Goal: Transaction & Acquisition: Obtain resource

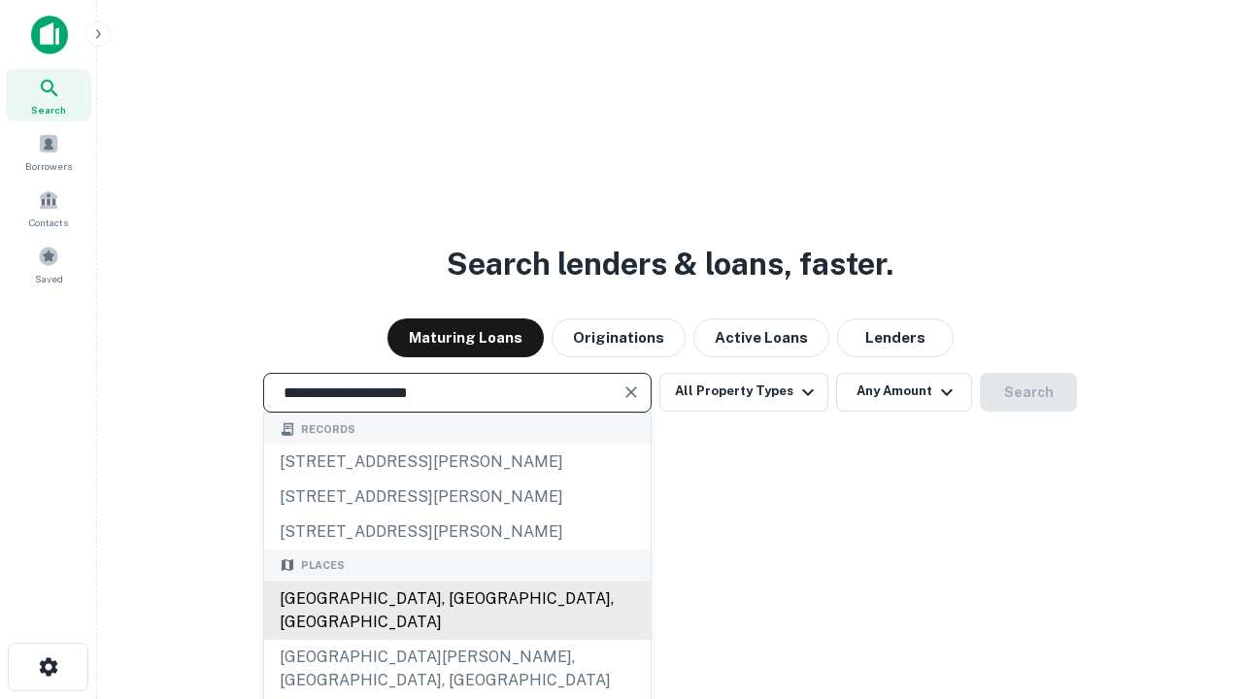
click at [456, 640] on div "[GEOGRAPHIC_DATA], [GEOGRAPHIC_DATA], [GEOGRAPHIC_DATA]" at bounding box center [457, 611] width 386 height 58
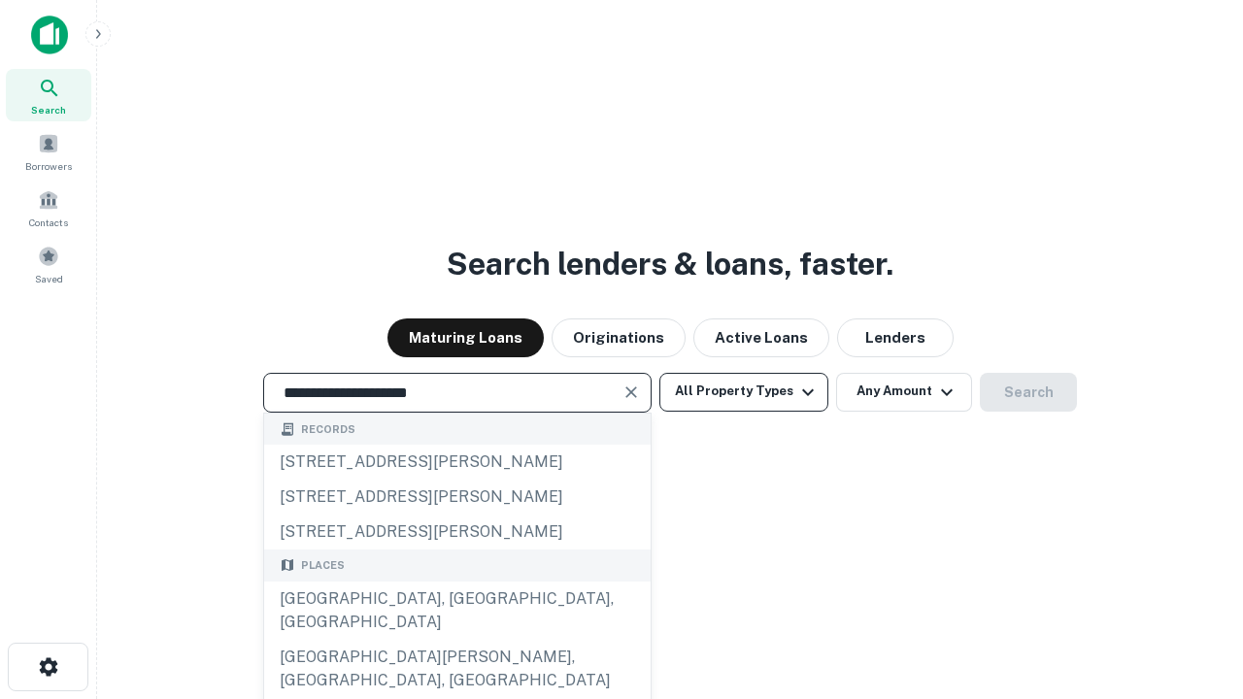
type input "**********"
click at [744, 391] on button "All Property Types" at bounding box center [743, 392] width 169 height 39
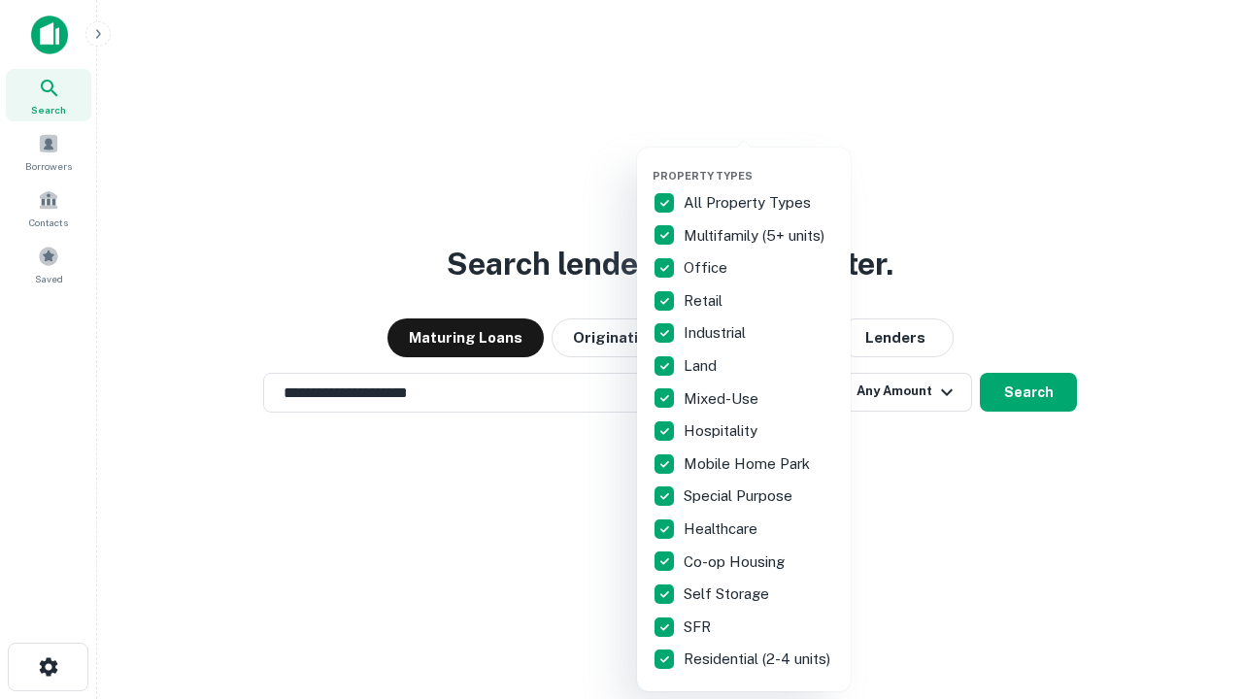
click at [759, 163] on button "button" at bounding box center [760, 163] width 214 height 1
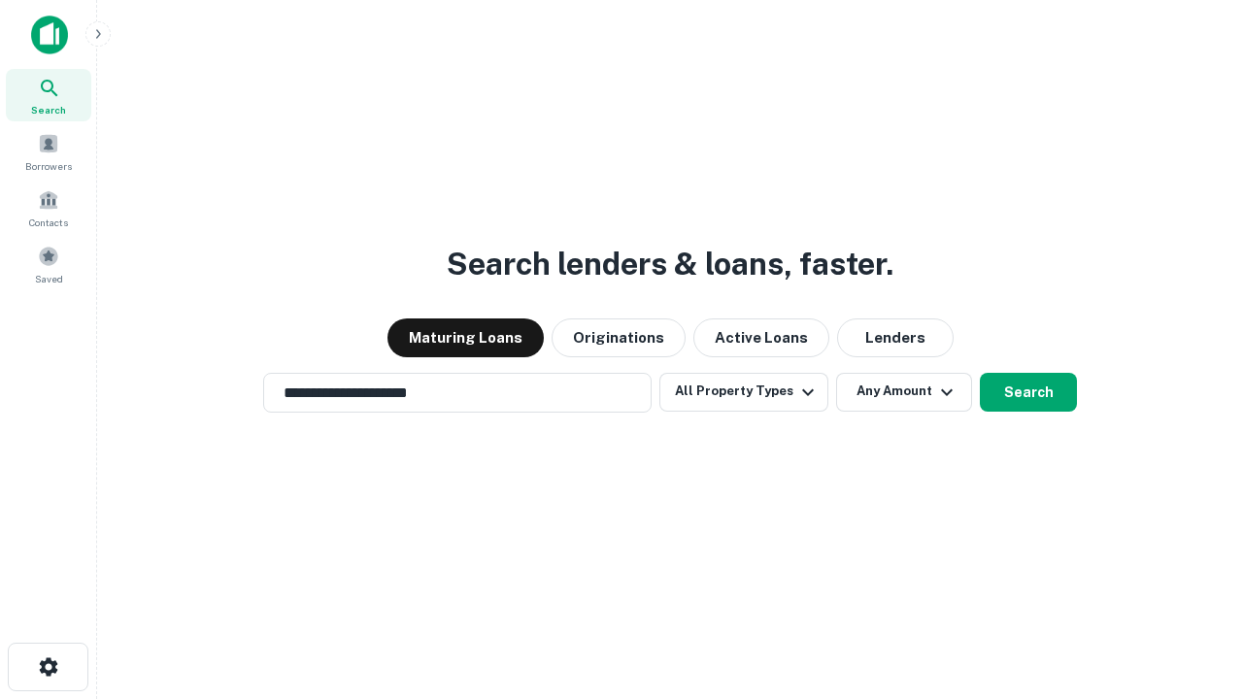
scroll to position [30, 0]
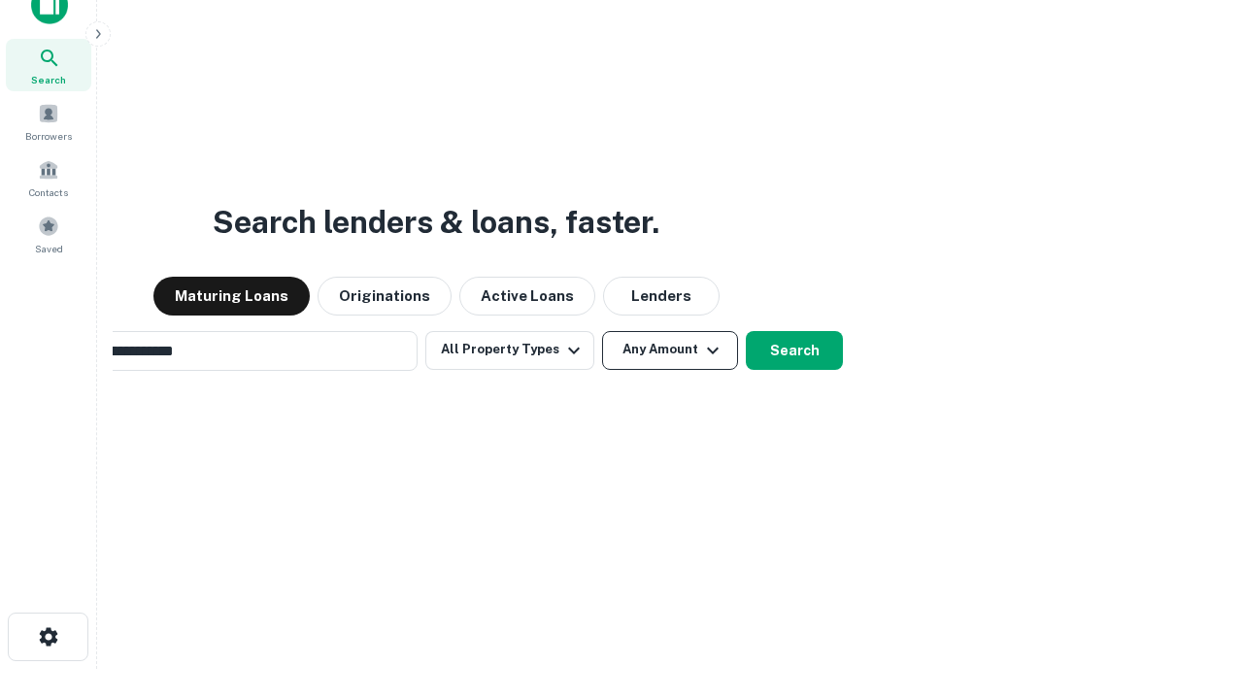
click at [602, 331] on button "Any Amount" at bounding box center [670, 350] width 136 height 39
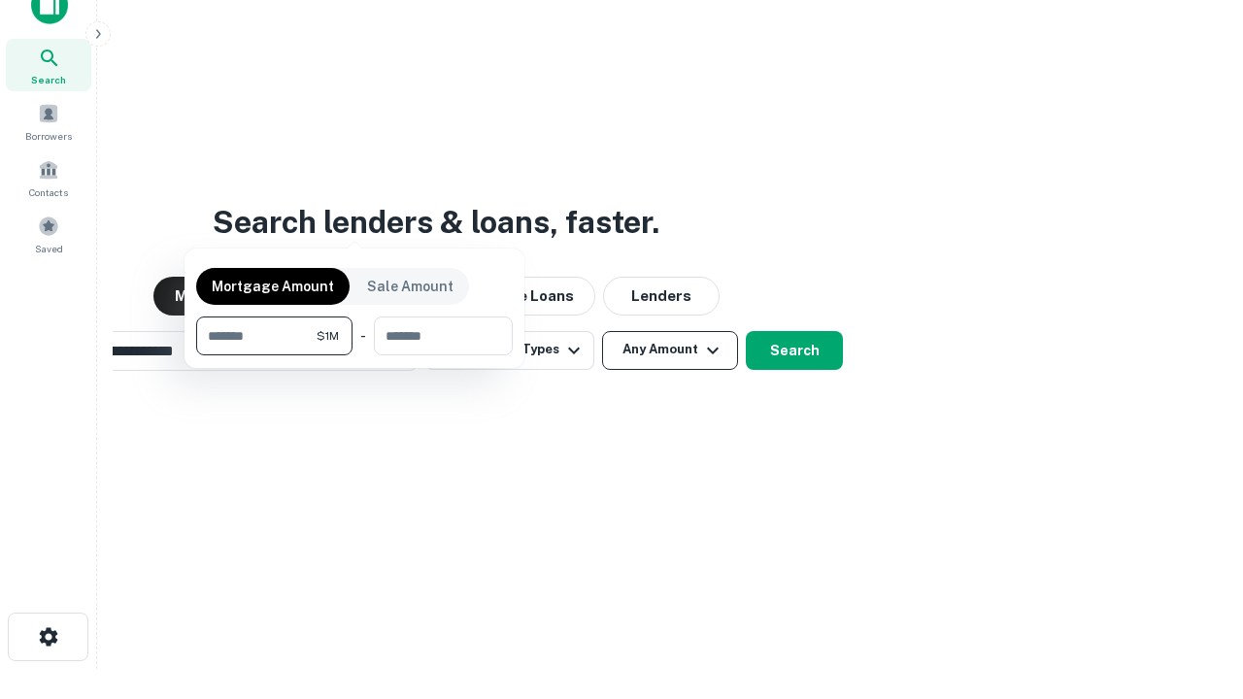
scroll to position [31, 0]
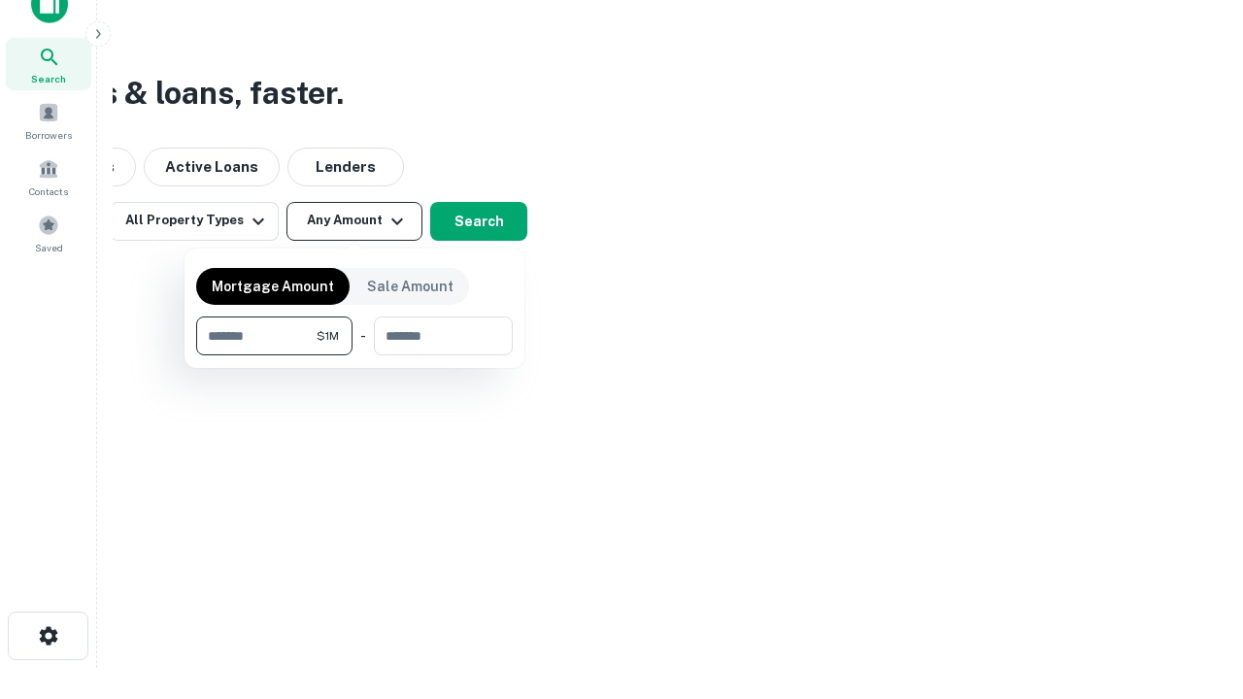
type input "*******"
click at [354, 355] on button "button" at bounding box center [354, 355] width 317 height 1
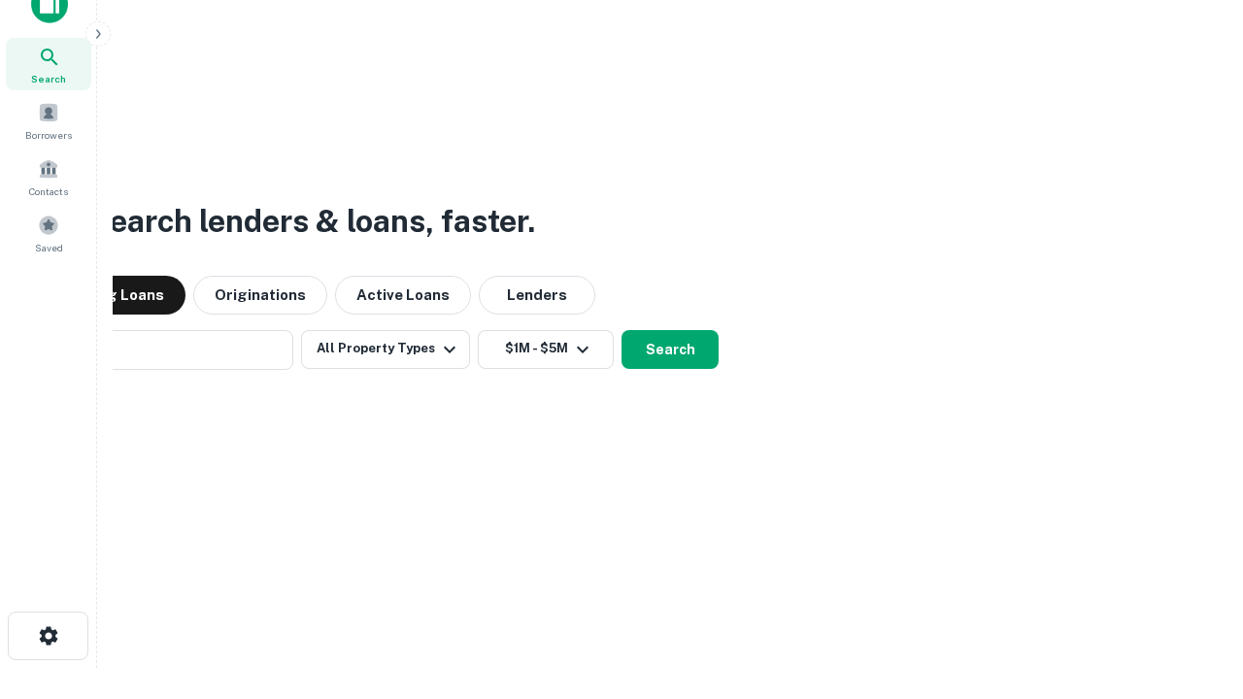
scroll to position [30, 0]
click at [621, 331] on button "Search" at bounding box center [669, 350] width 97 height 39
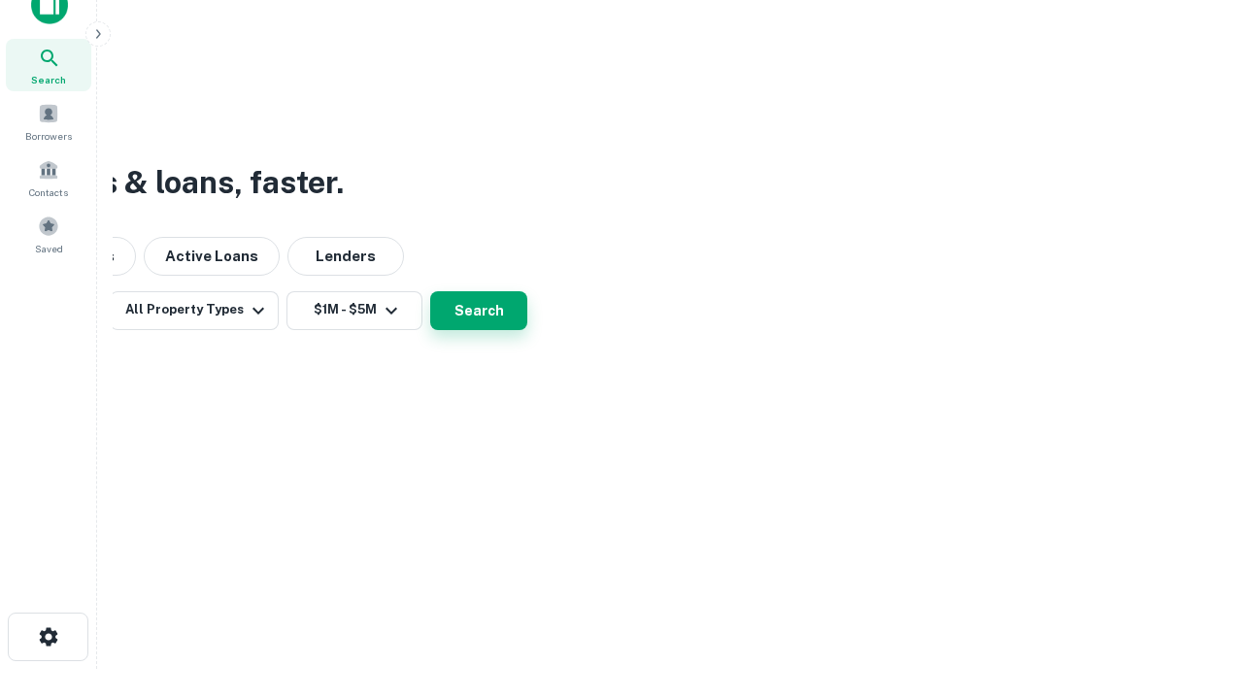
scroll to position [31, 0]
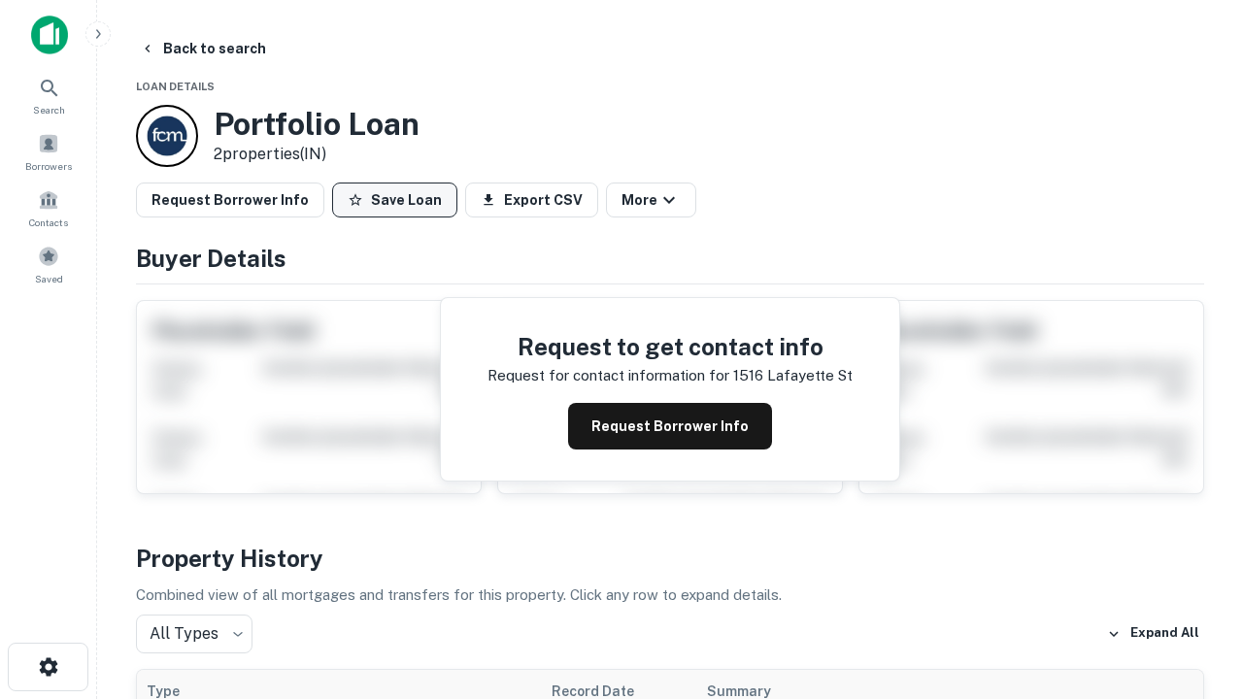
click at [394, 200] on button "Save Loan" at bounding box center [394, 200] width 125 height 35
click at [399, 200] on button "Loan Saved" at bounding box center [399, 200] width 134 height 35
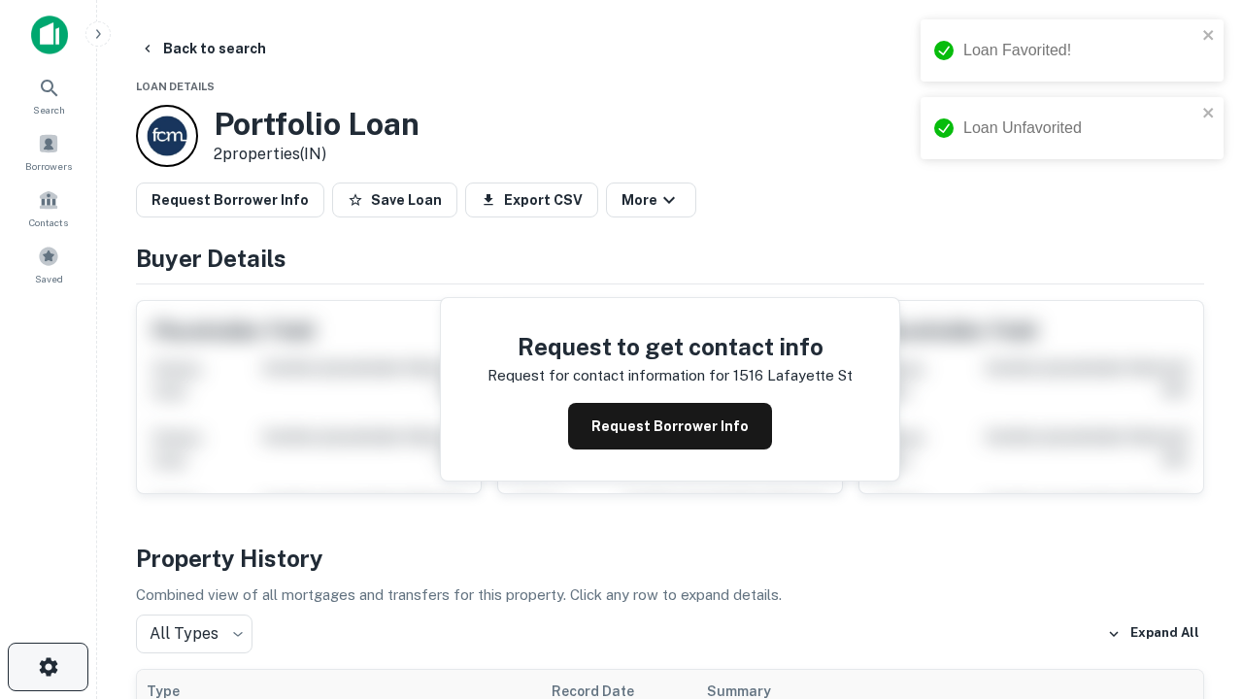
click at [48, 667] on icon "button" at bounding box center [48, 666] width 23 height 23
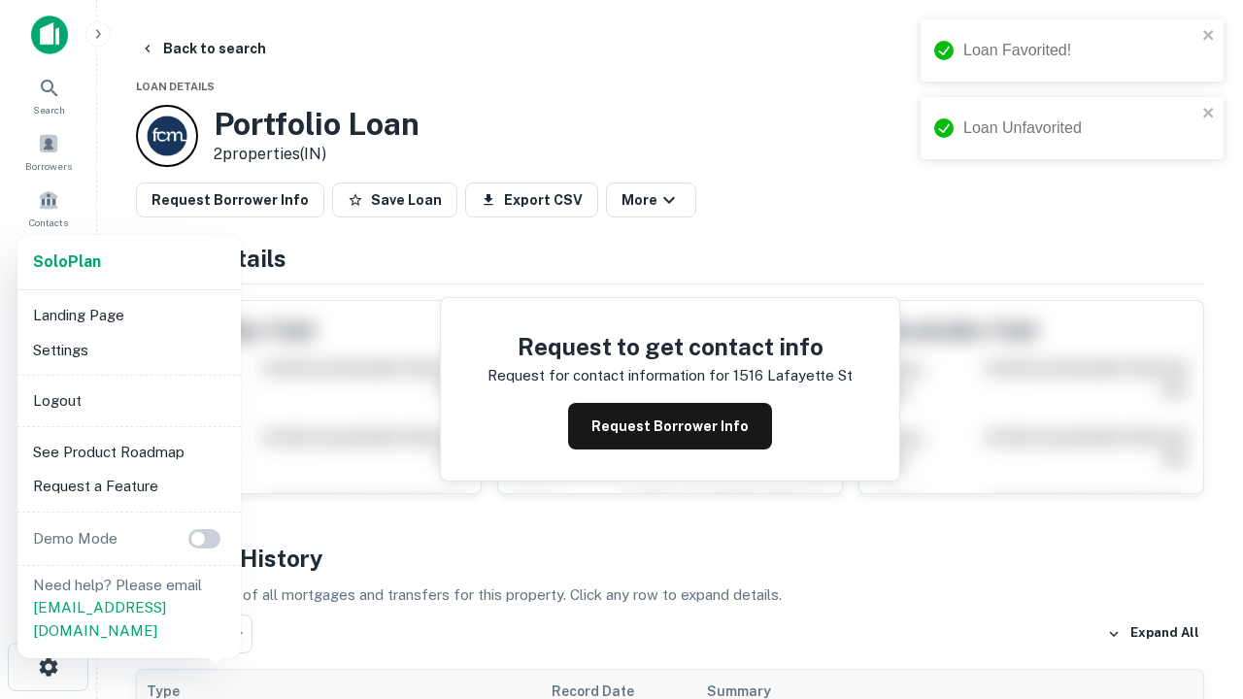
click at [128, 400] on li "Logout" at bounding box center [129, 401] width 208 height 35
